Goal: Navigation & Orientation: Find specific page/section

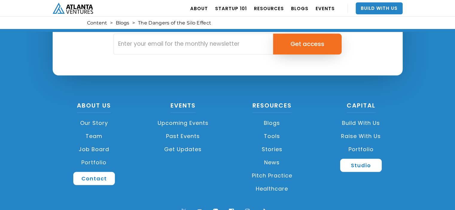
scroll to position [1091, 0]
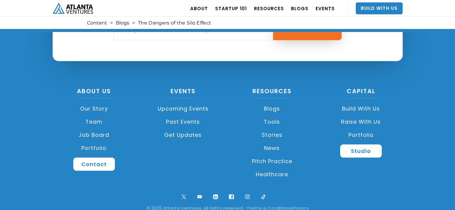
click at [97, 102] on link "Our Story" at bounding box center [94, 108] width 83 height 13
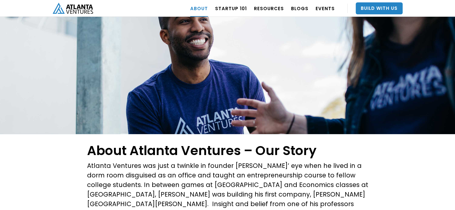
scroll to position [7, 0]
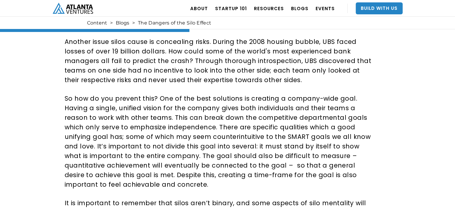
scroll to position [338, 0]
